Goal: Transaction & Acquisition: Purchase product/service

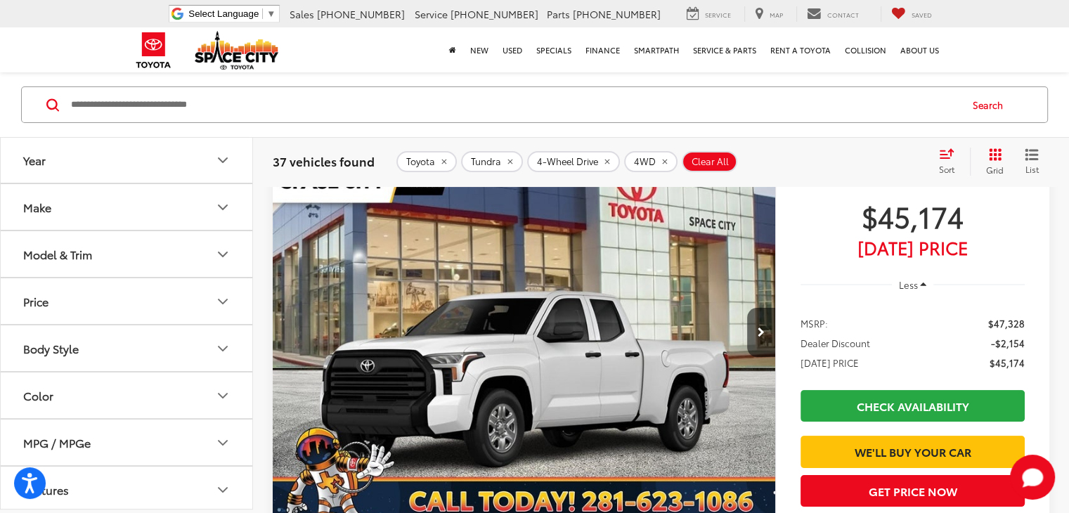
scroll to position [22, 0]
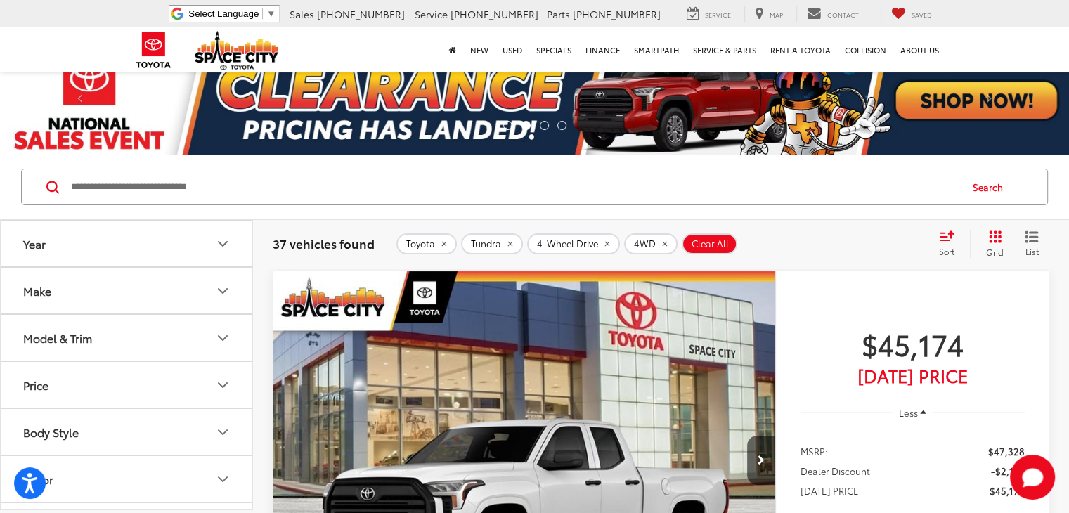
drag, startPoint x: 1077, startPoint y: 26, endPoint x: 1058, endPoint y: 29, distance: 19.2
click at [1058, 29] on html "Accessibility Screen-Reader Guide, Feedback, and Issue Reporting | New window S…" at bounding box center [534, 234] width 1069 height 513
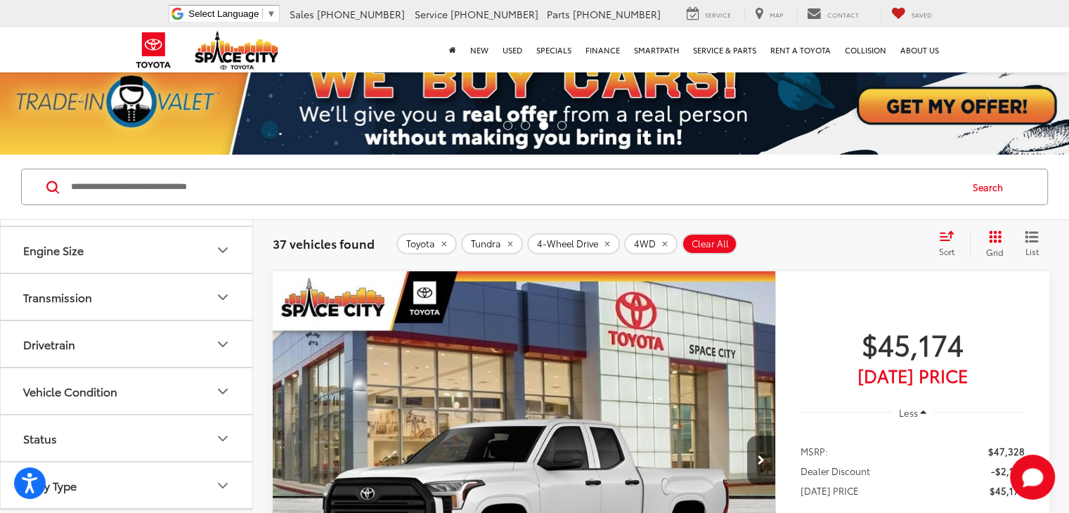
scroll to position [474, 0]
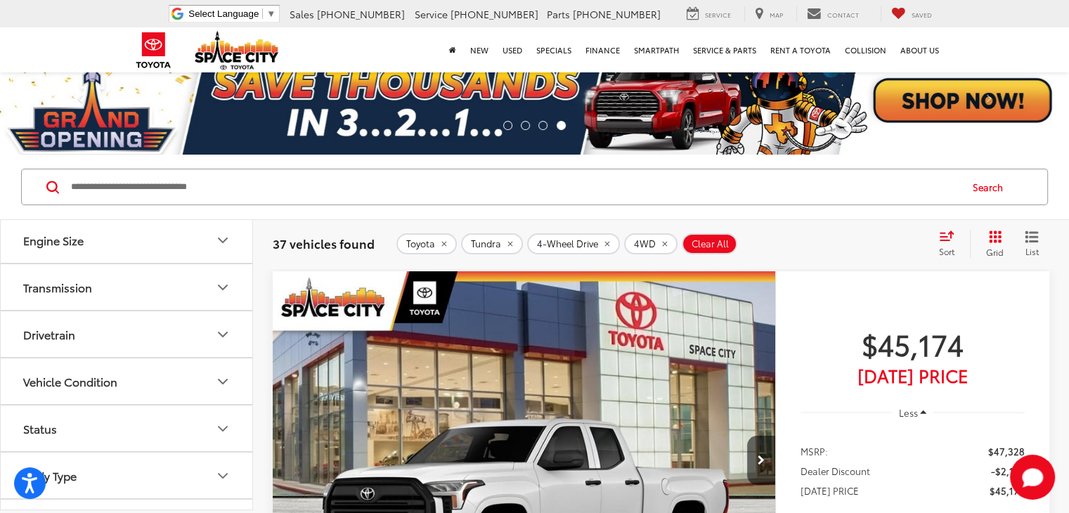
click at [172, 328] on button "Drivetrain" at bounding box center [127, 334] width 253 height 46
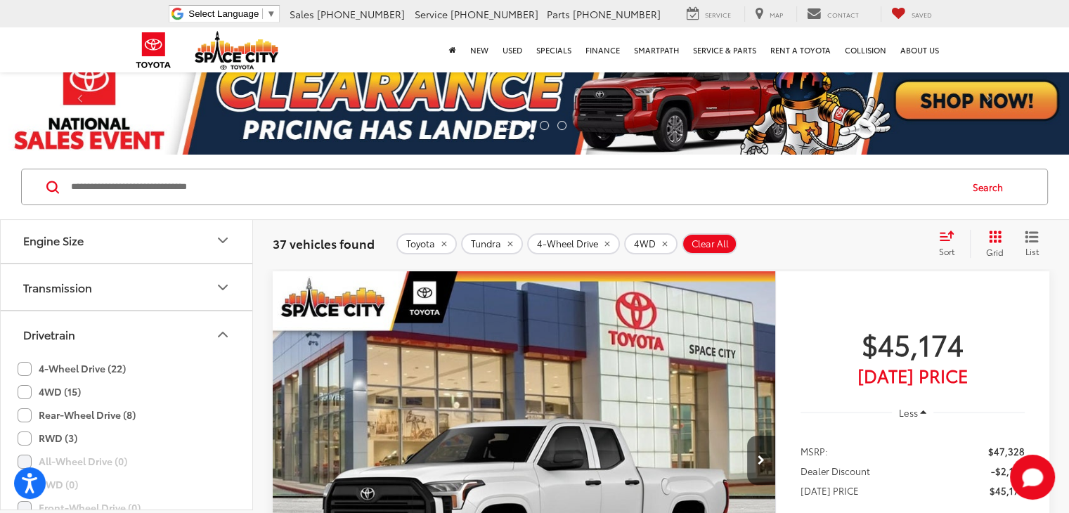
click at [959, 239] on div "Sort" at bounding box center [951, 244] width 38 height 28
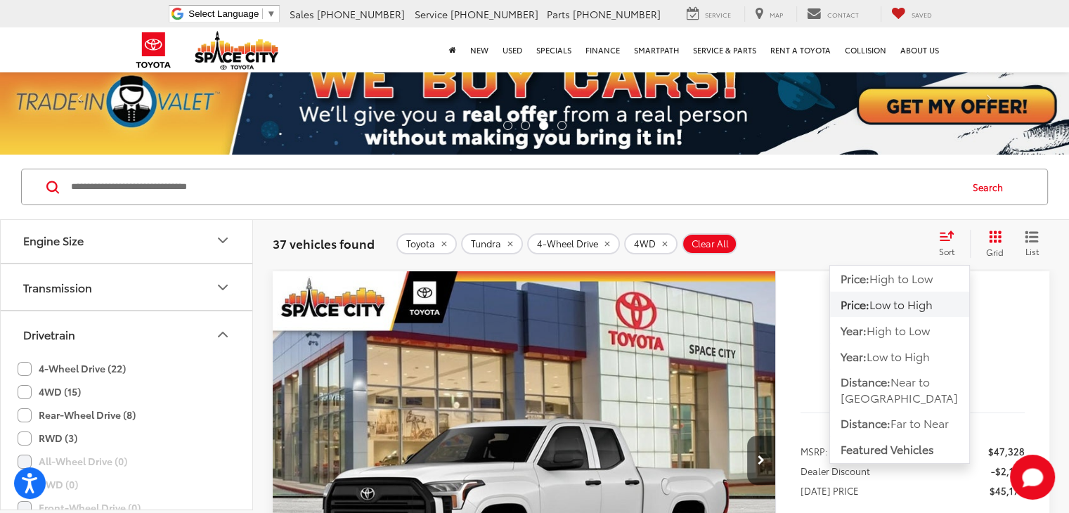
click at [903, 311] on span "Low to High" at bounding box center [900, 304] width 63 height 16
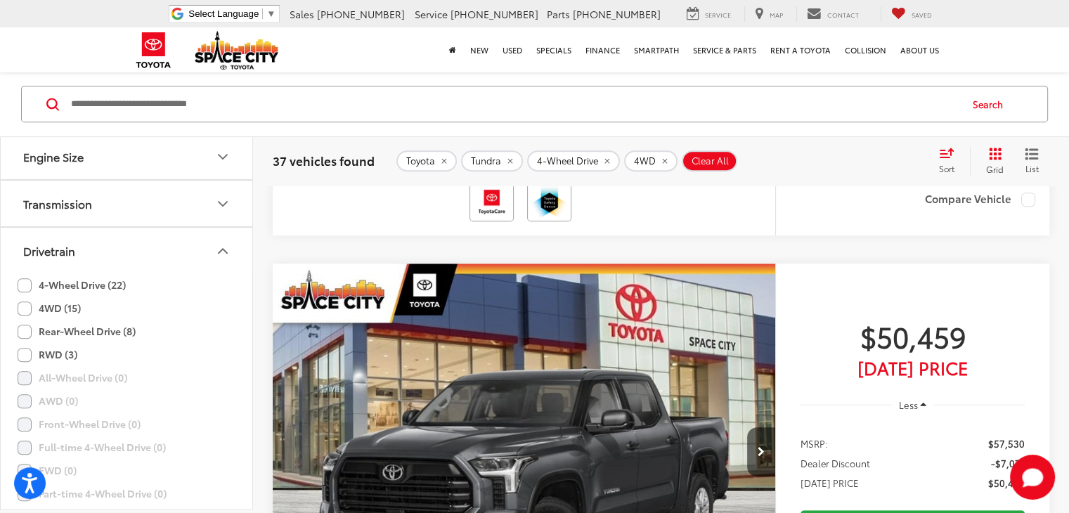
scroll to position [647, 0]
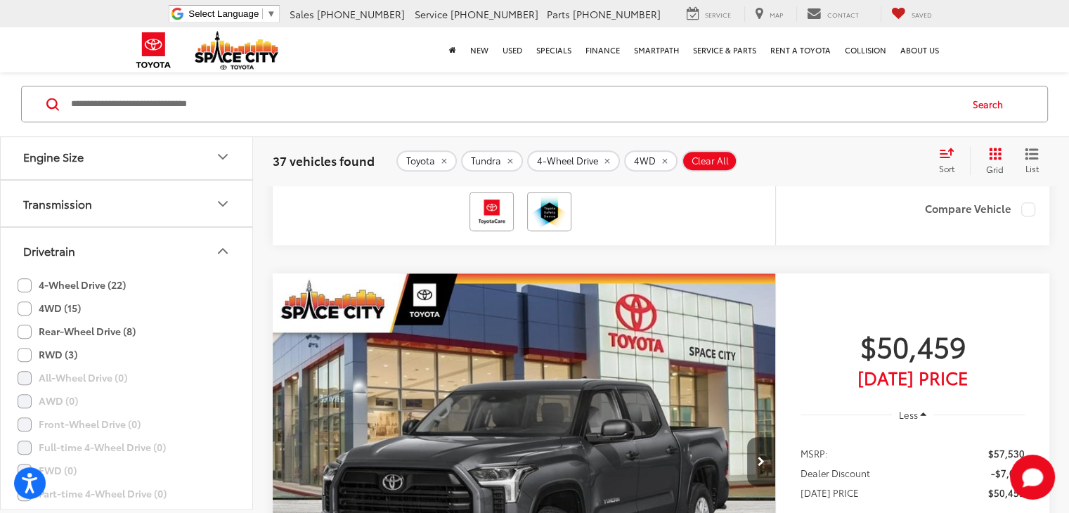
click at [747, 437] on button "Next image" at bounding box center [761, 461] width 28 height 49
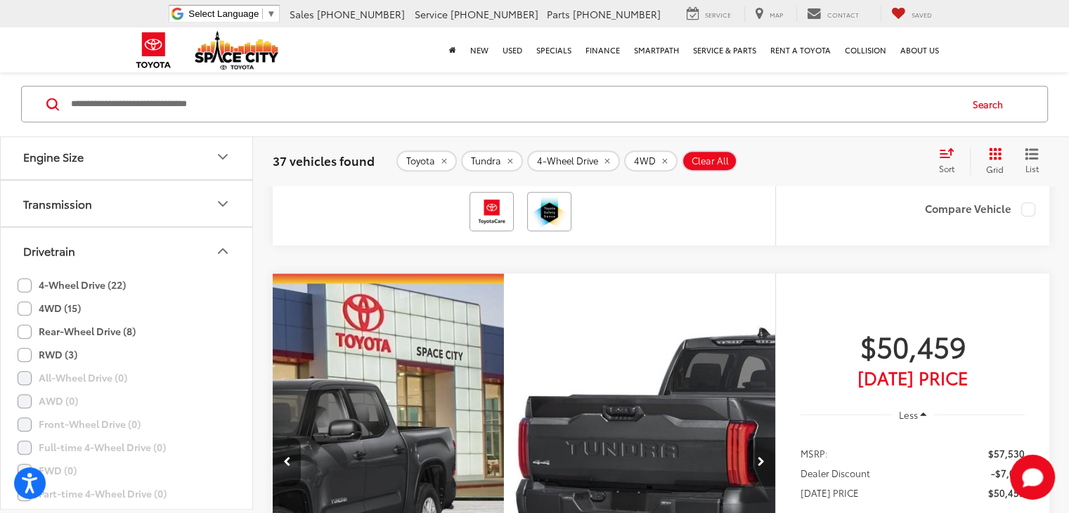
click at [747, 437] on button "Next image" at bounding box center [761, 461] width 28 height 49
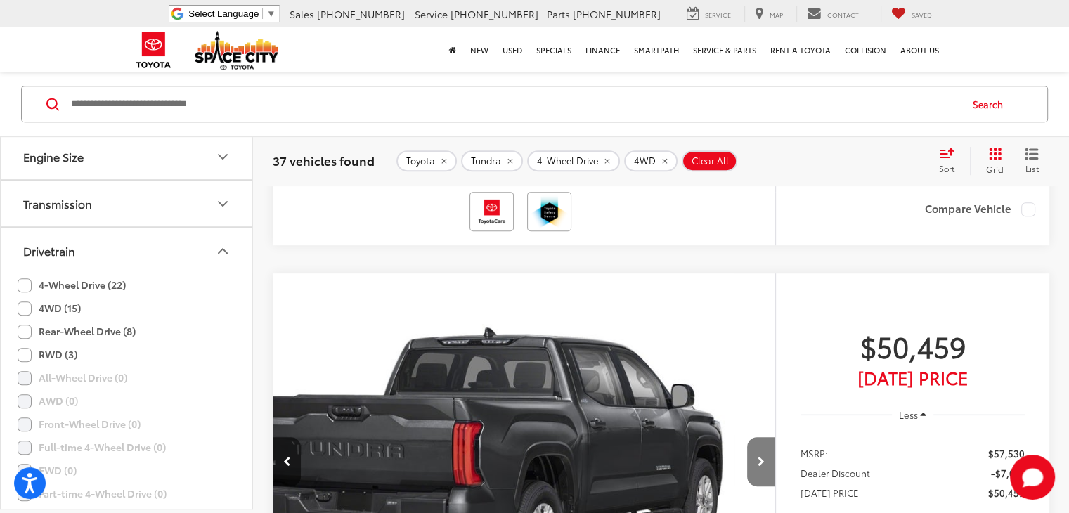
click at [747, 437] on button "Next image" at bounding box center [761, 461] width 28 height 49
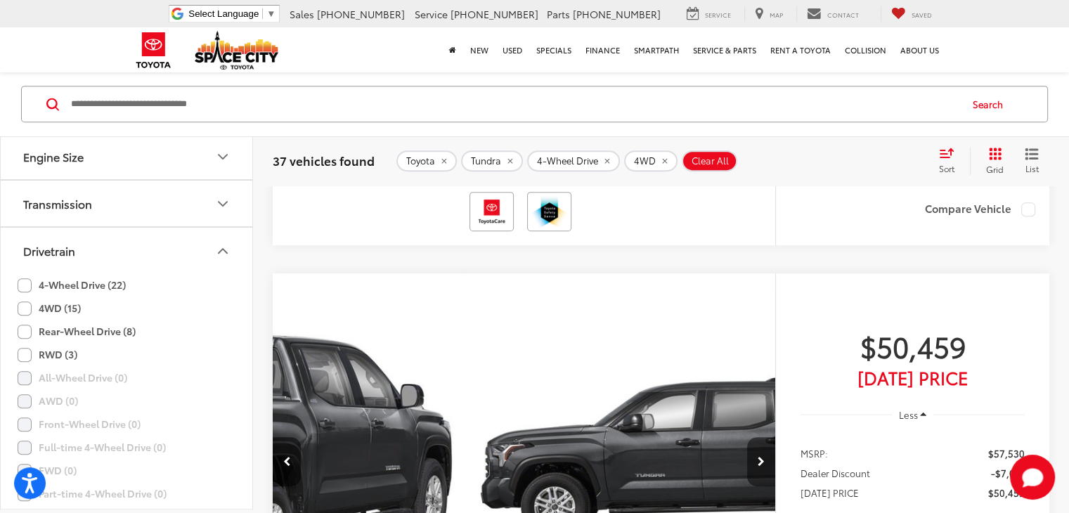
scroll to position [0, 820]
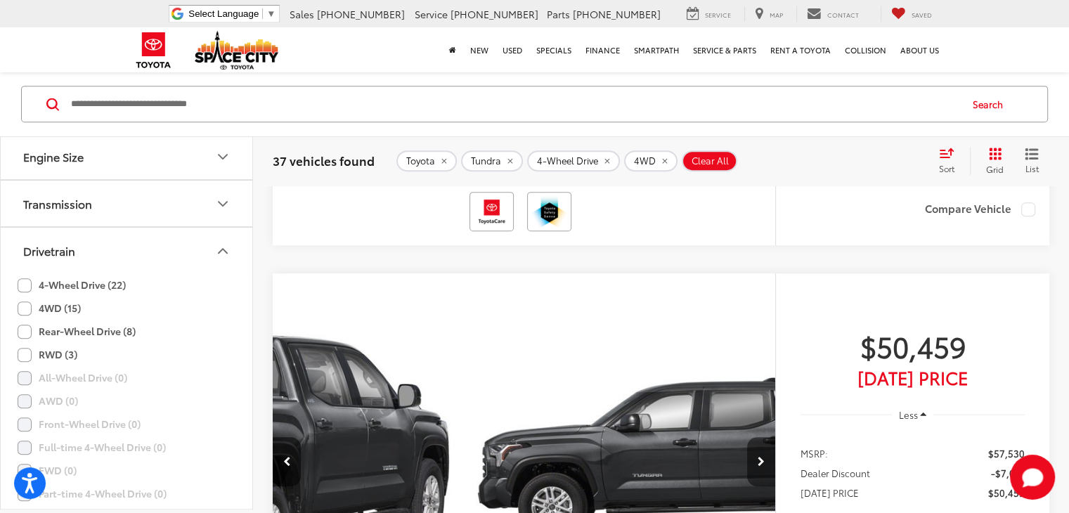
click at [747, 437] on button "Next image" at bounding box center [761, 461] width 28 height 49
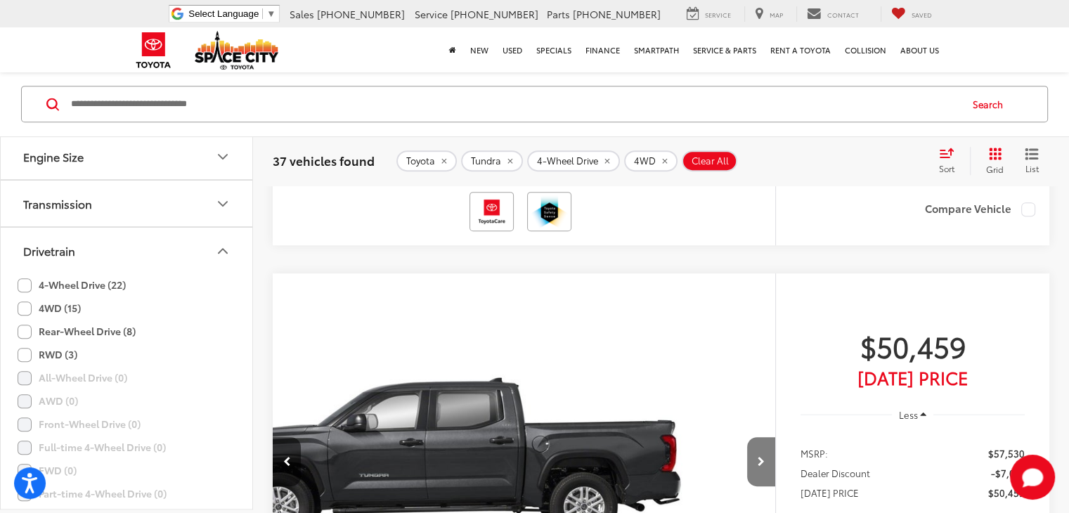
click at [747, 437] on button "Next image" at bounding box center [761, 461] width 28 height 49
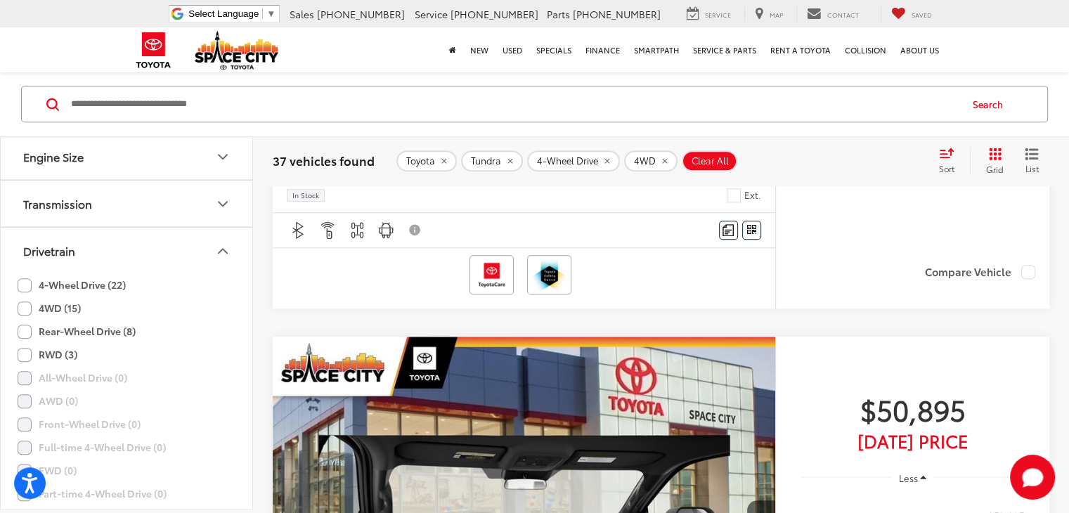
scroll to position [1215, 0]
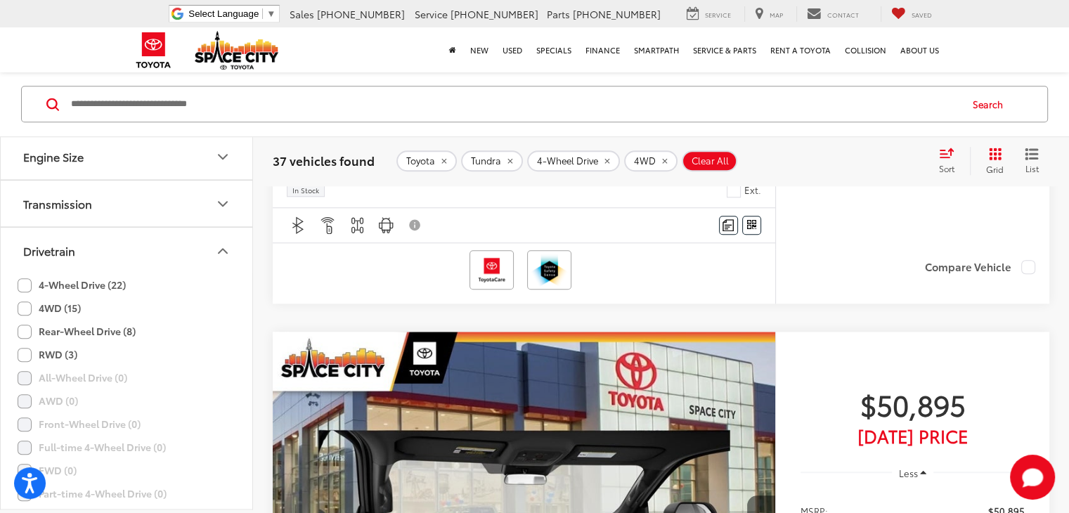
click at [747, 496] on button "Next image" at bounding box center [761, 520] width 28 height 49
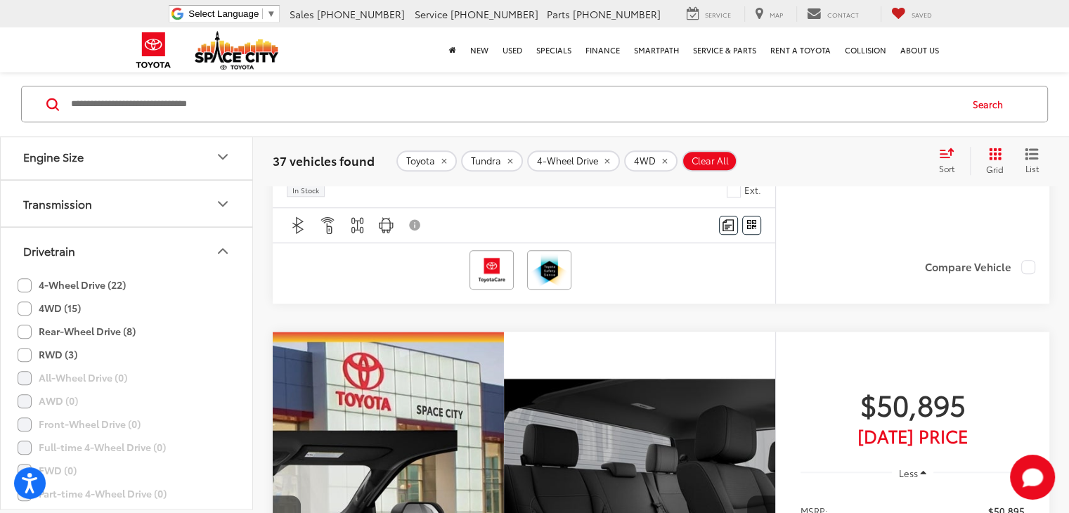
click at [747, 496] on button "Next image" at bounding box center [761, 520] width 28 height 49
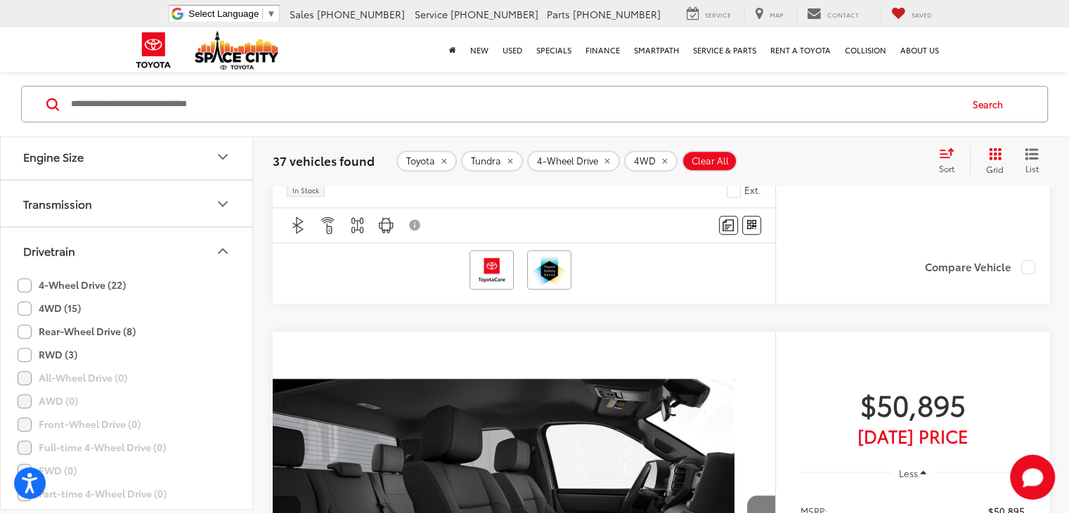
click at [747, 496] on button "Next image" at bounding box center [761, 520] width 28 height 49
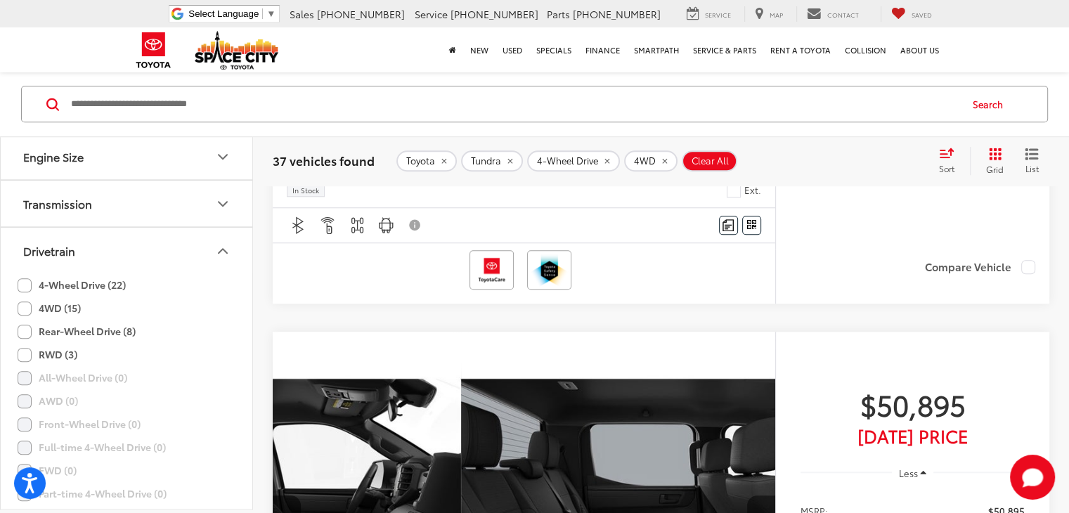
click at [747, 496] on button "Next image" at bounding box center [761, 520] width 28 height 49
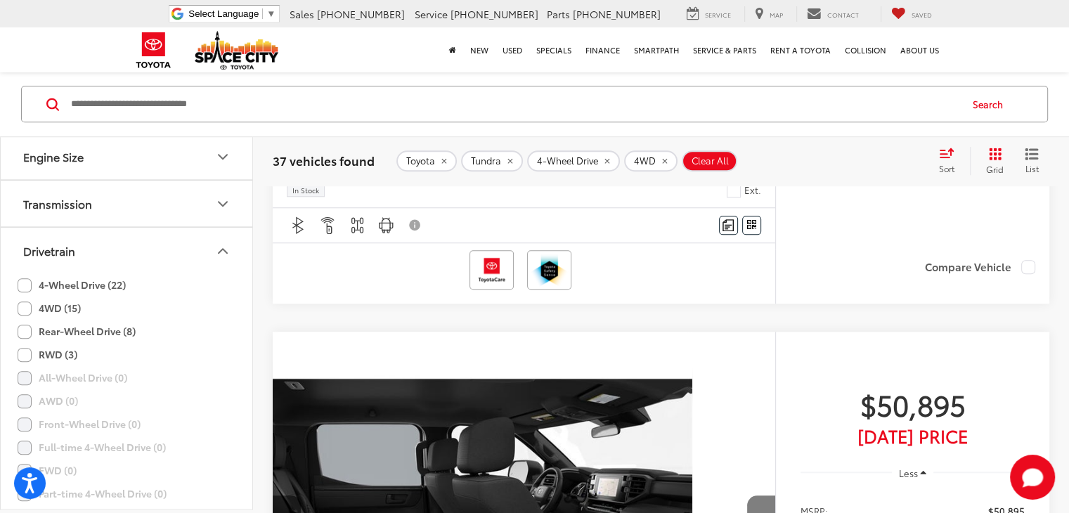
click at [747, 496] on button "Next image" at bounding box center [761, 520] width 28 height 49
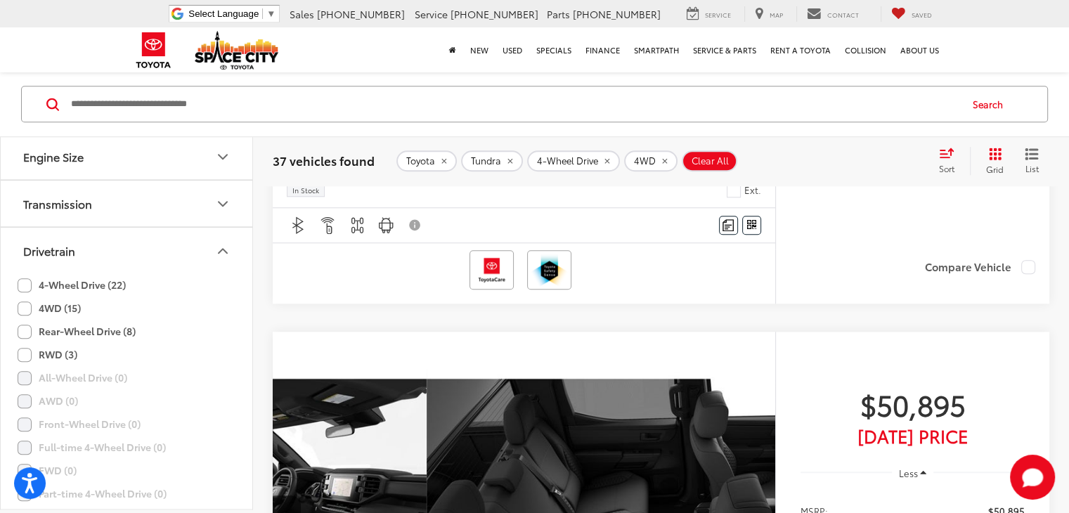
scroll to position [0, 1366]
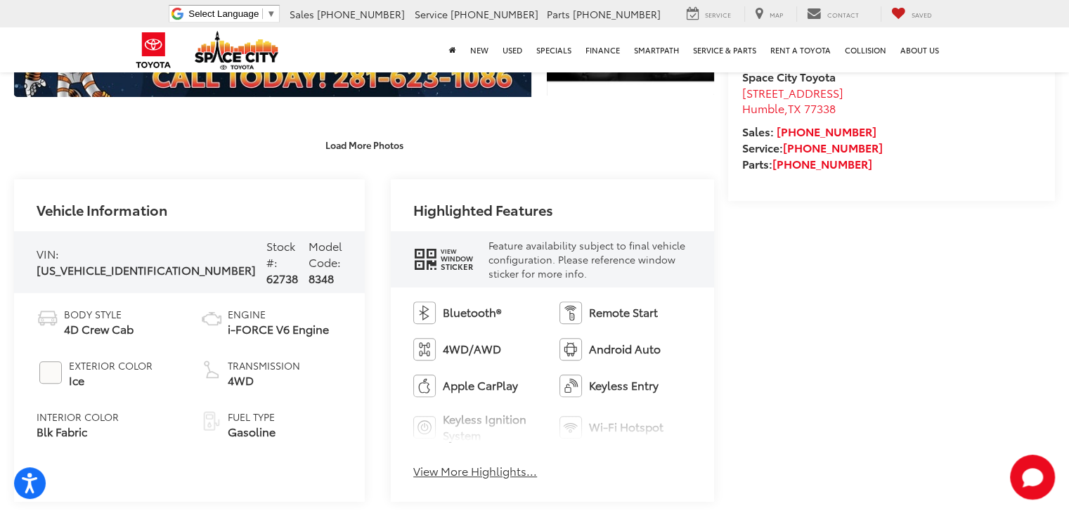
scroll to position [555, 0]
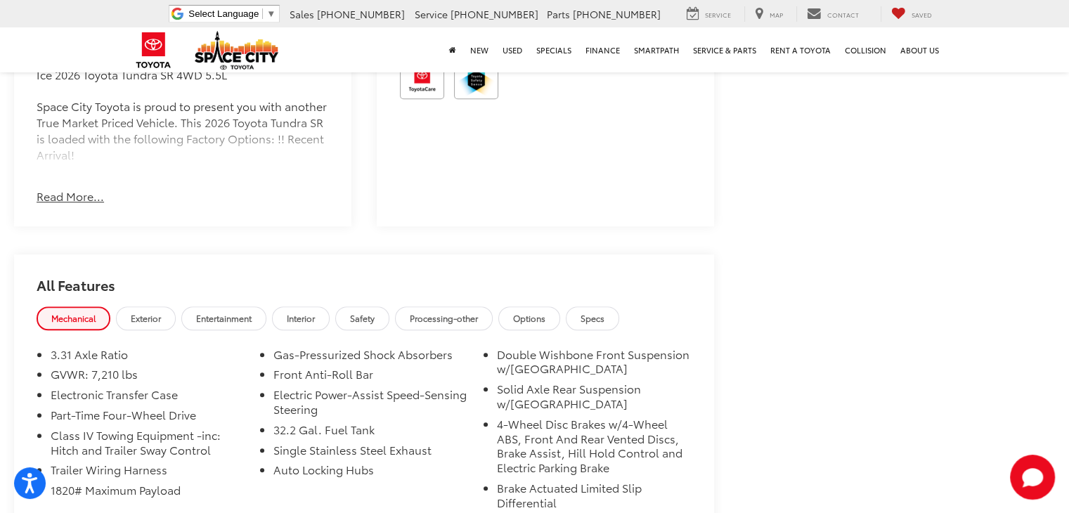
scroll to position [1122, 0]
